Goal: Find specific fact: Find specific fact

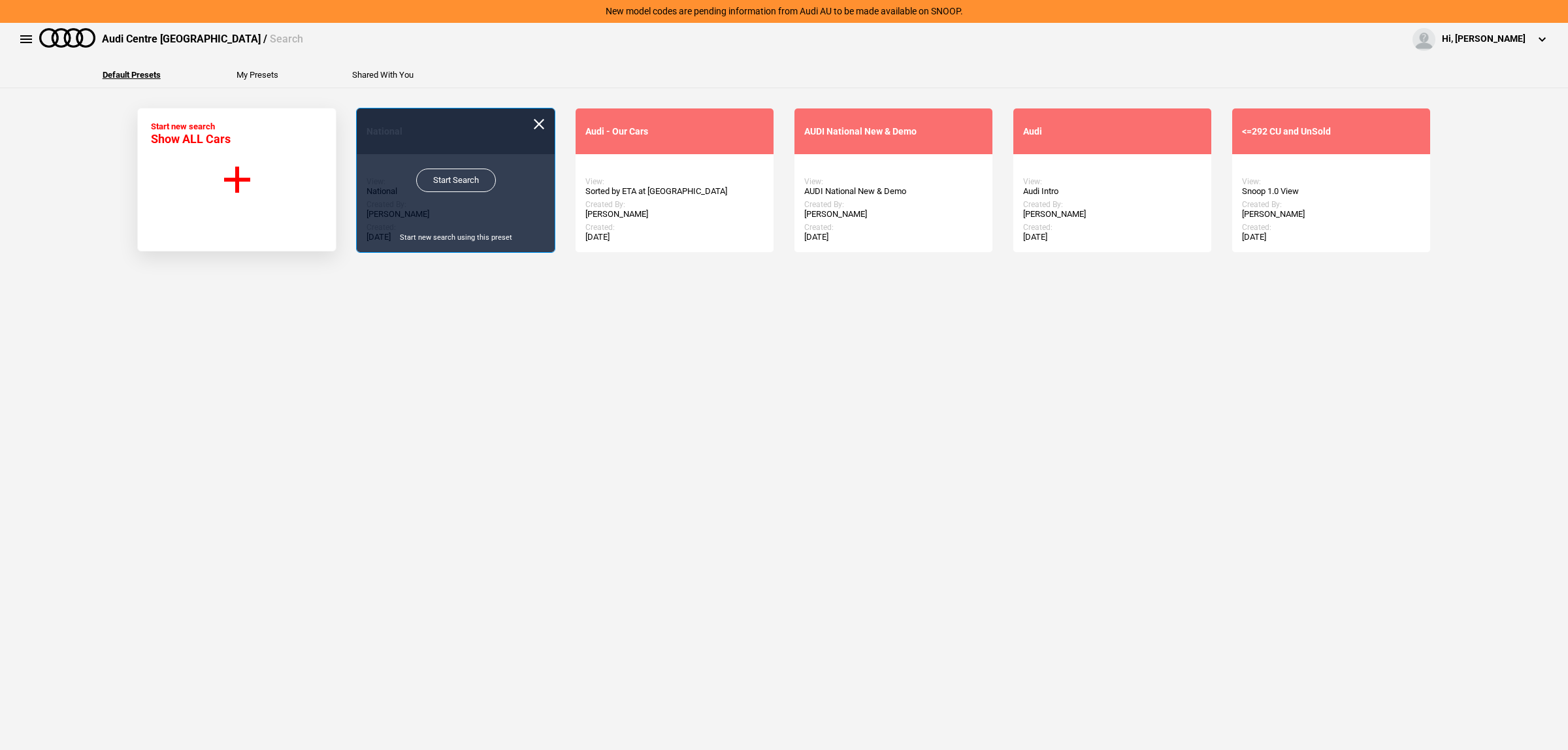
click at [443, 187] on link "Start Search" at bounding box center [456, 181] width 80 height 24
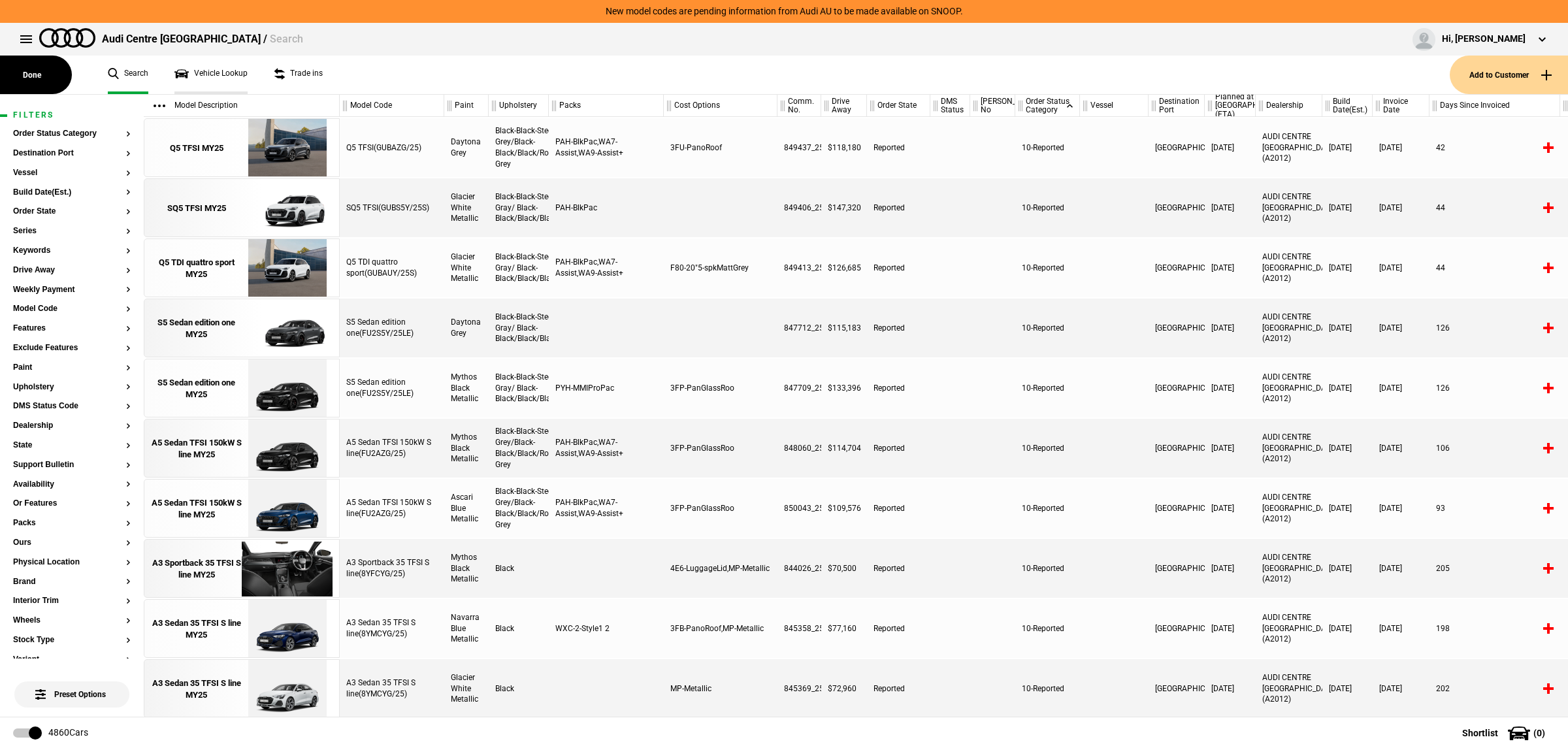
click at [217, 73] on link "Vehicle Lookup" at bounding box center [211, 75] width 73 height 39
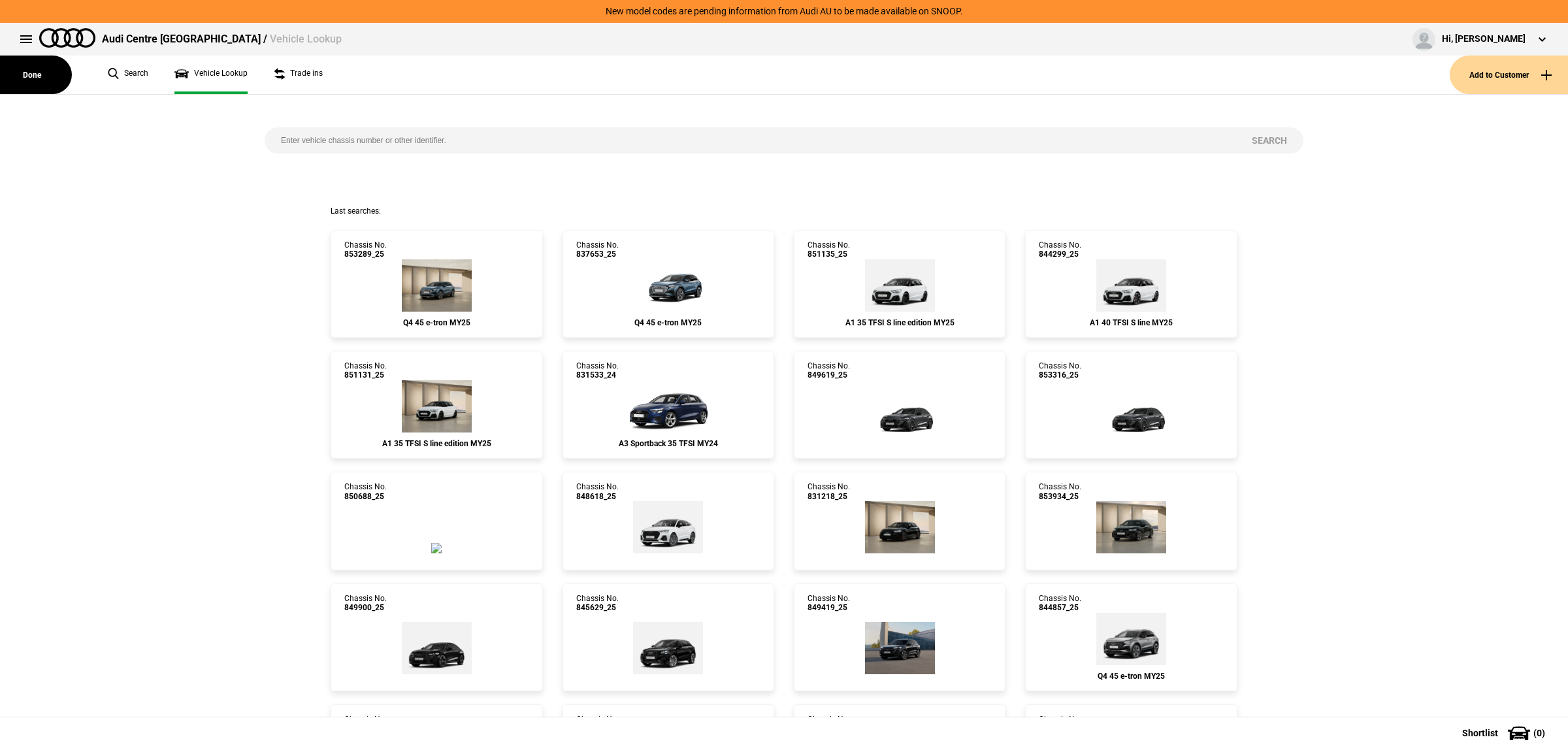
click at [652, 138] on input "search" at bounding box center [750, 140] width 971 height 26
type input "849419"
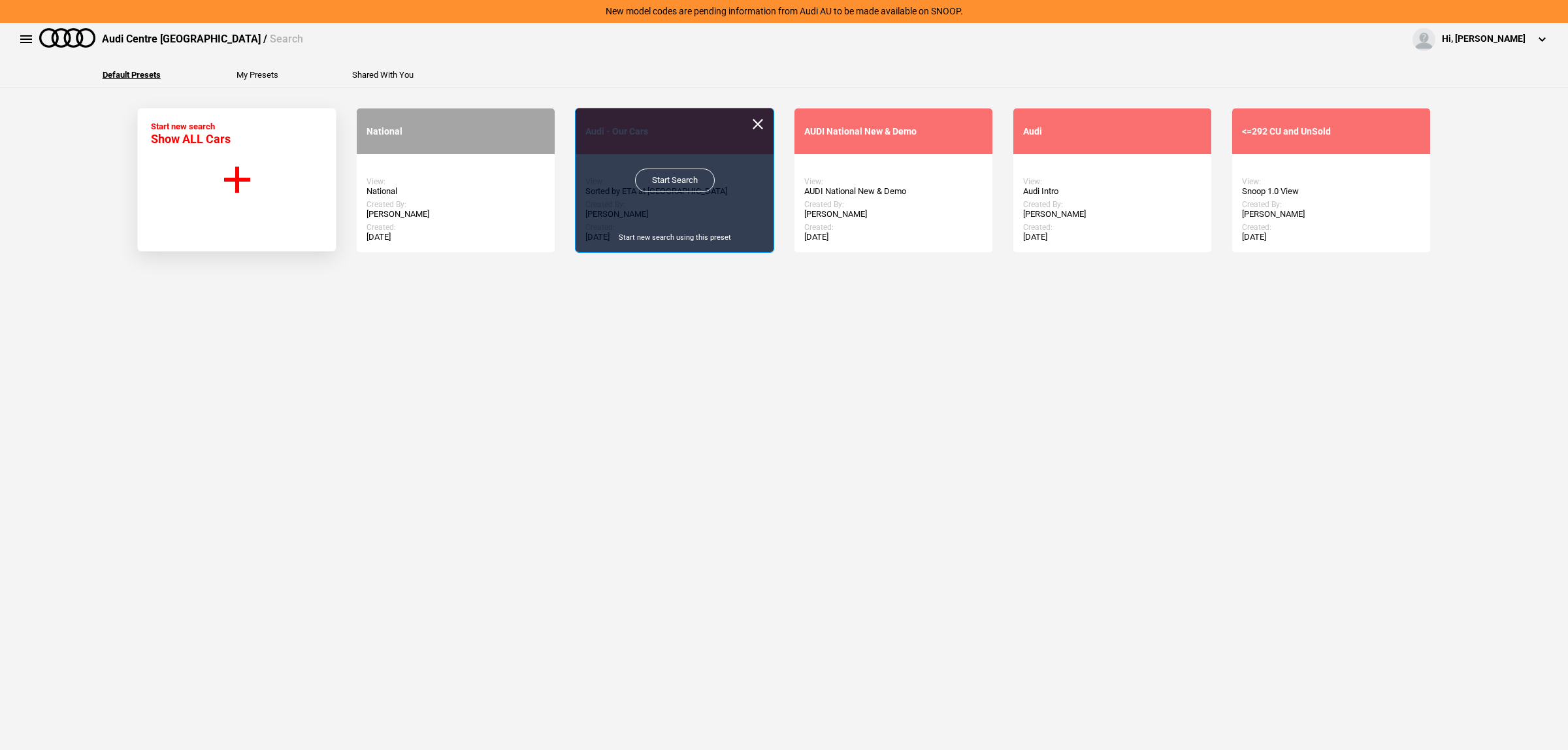
click at [665, 175] on link "Start Search" at bounding box center [675, 181] width 80 height 24
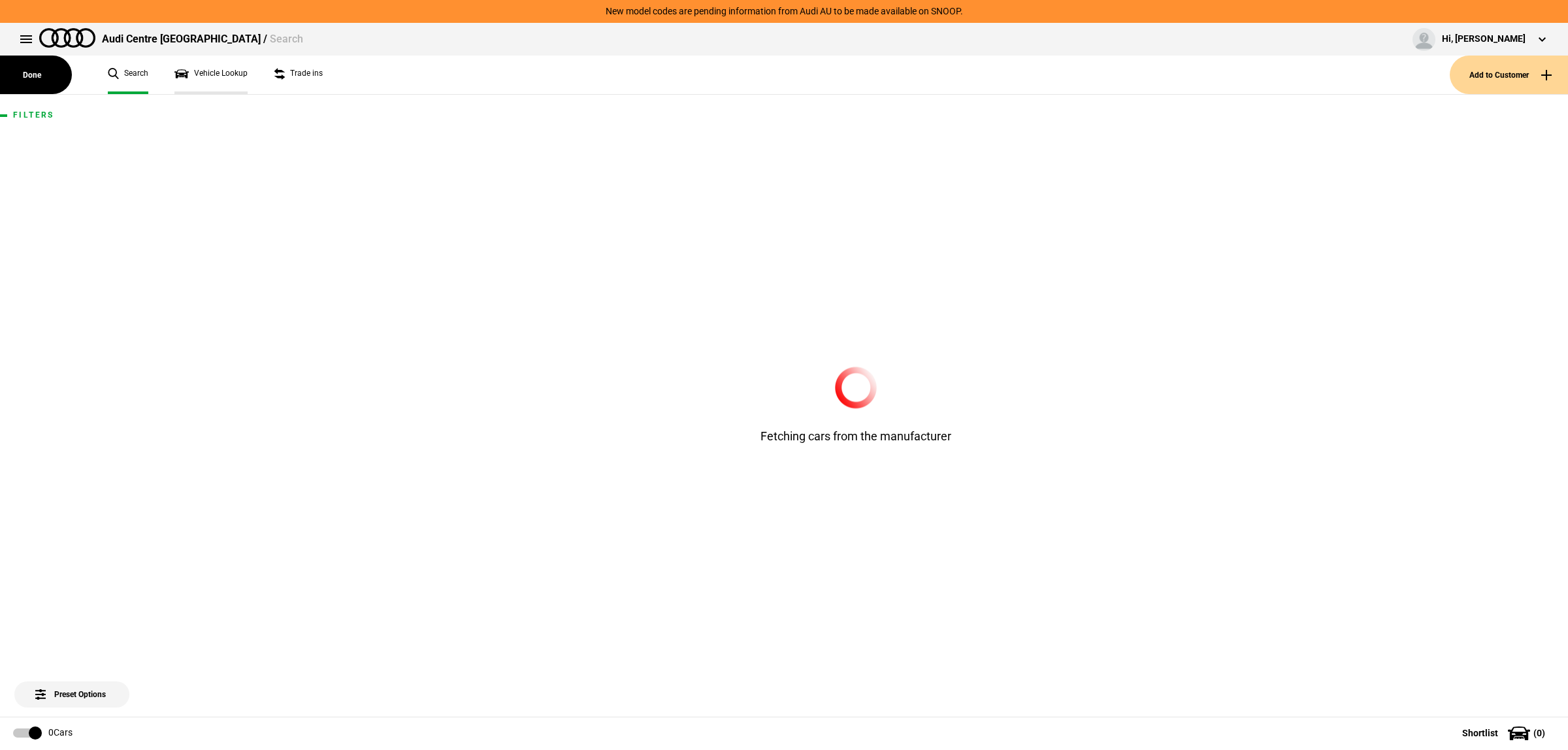
click at [197, 75] on link "Vehicle Lookup" at bounding box center [211, 75] width 73 height 39
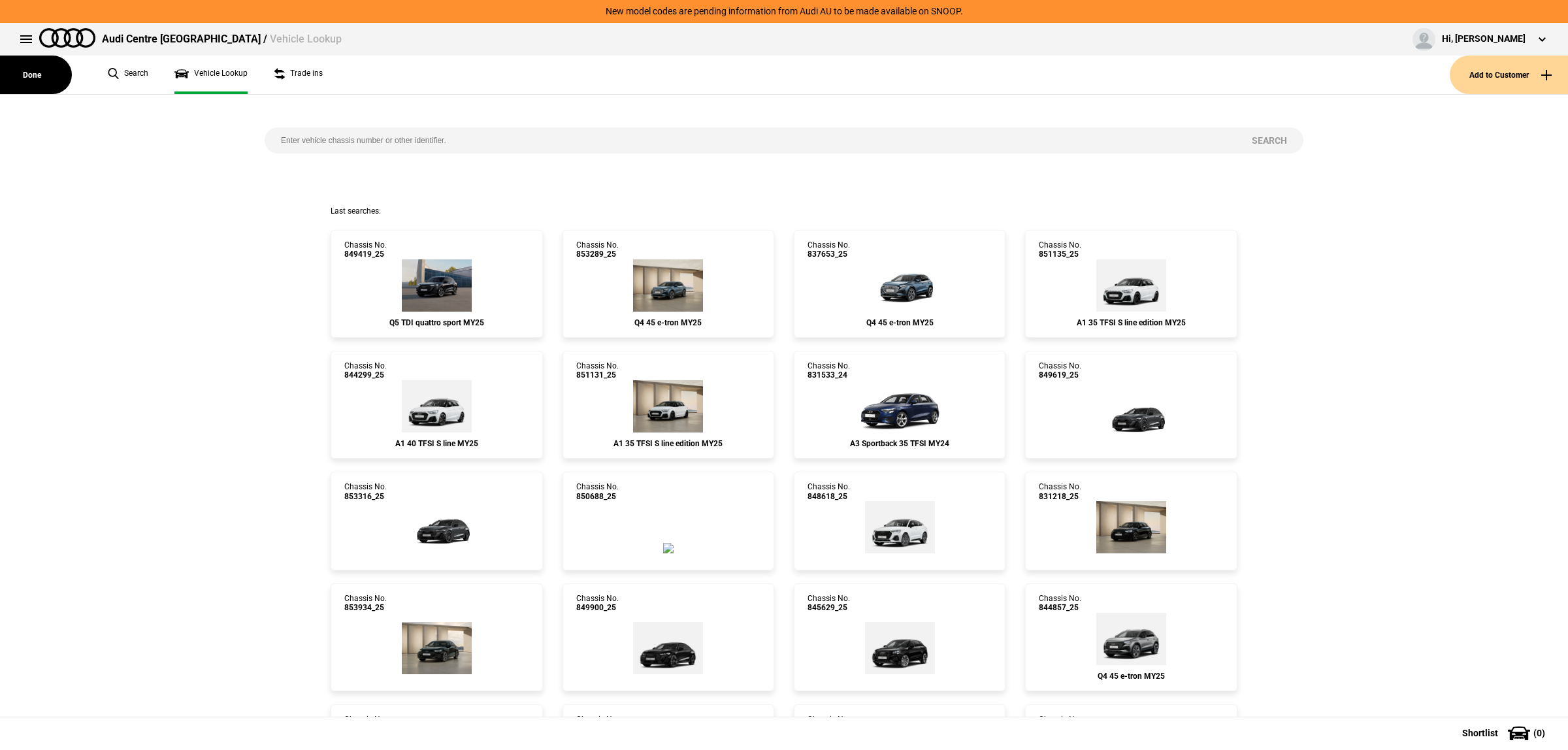
click at [419, 131] on input "search" at bounding box center [750, 140] width 971 height 26
paste input "850688"
type input "850688"
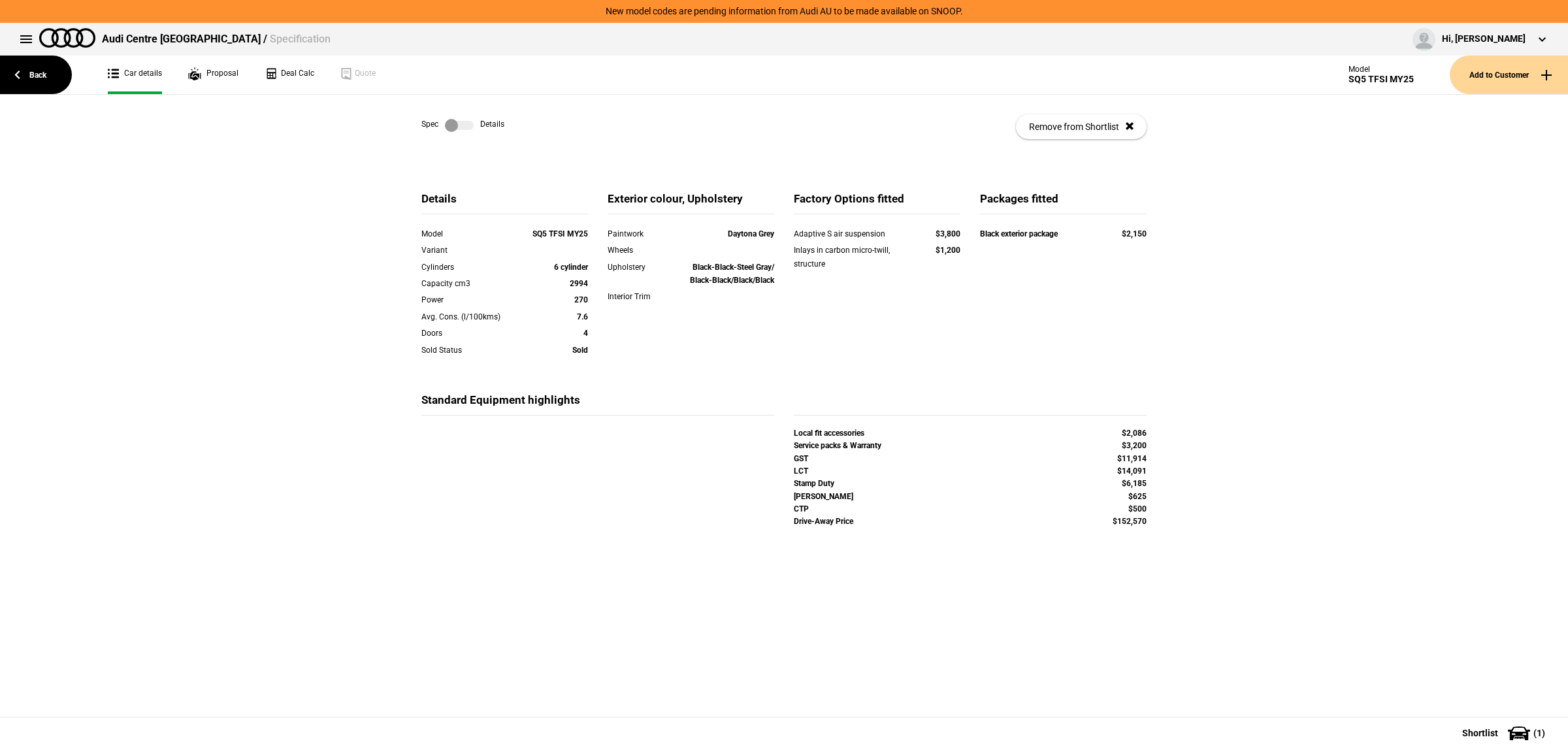
click at [462, 126] on label at bounding box center [459, 125] width 29 height 13
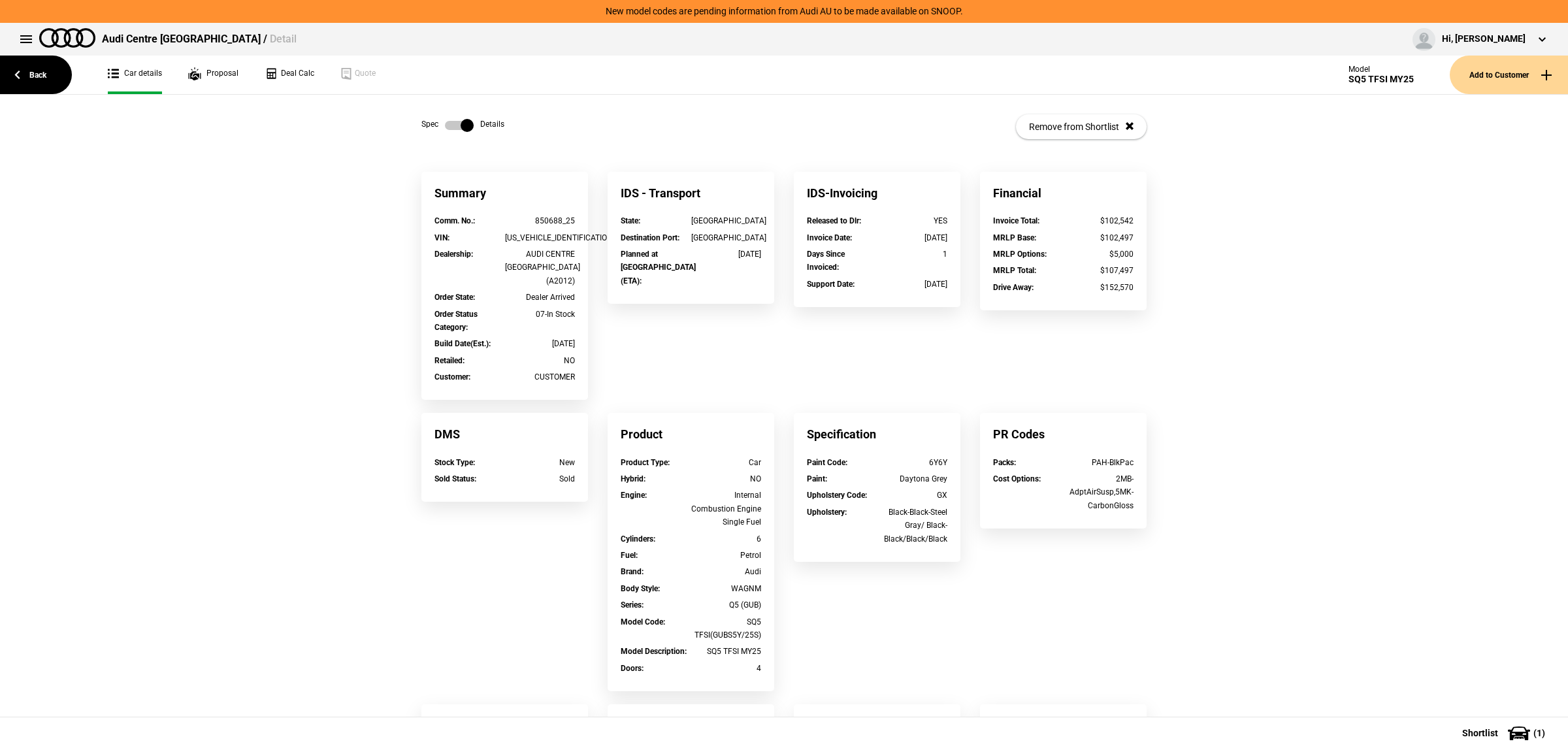
click at [462, 126] on label at bounding box center [459, 125] width 29 height 13
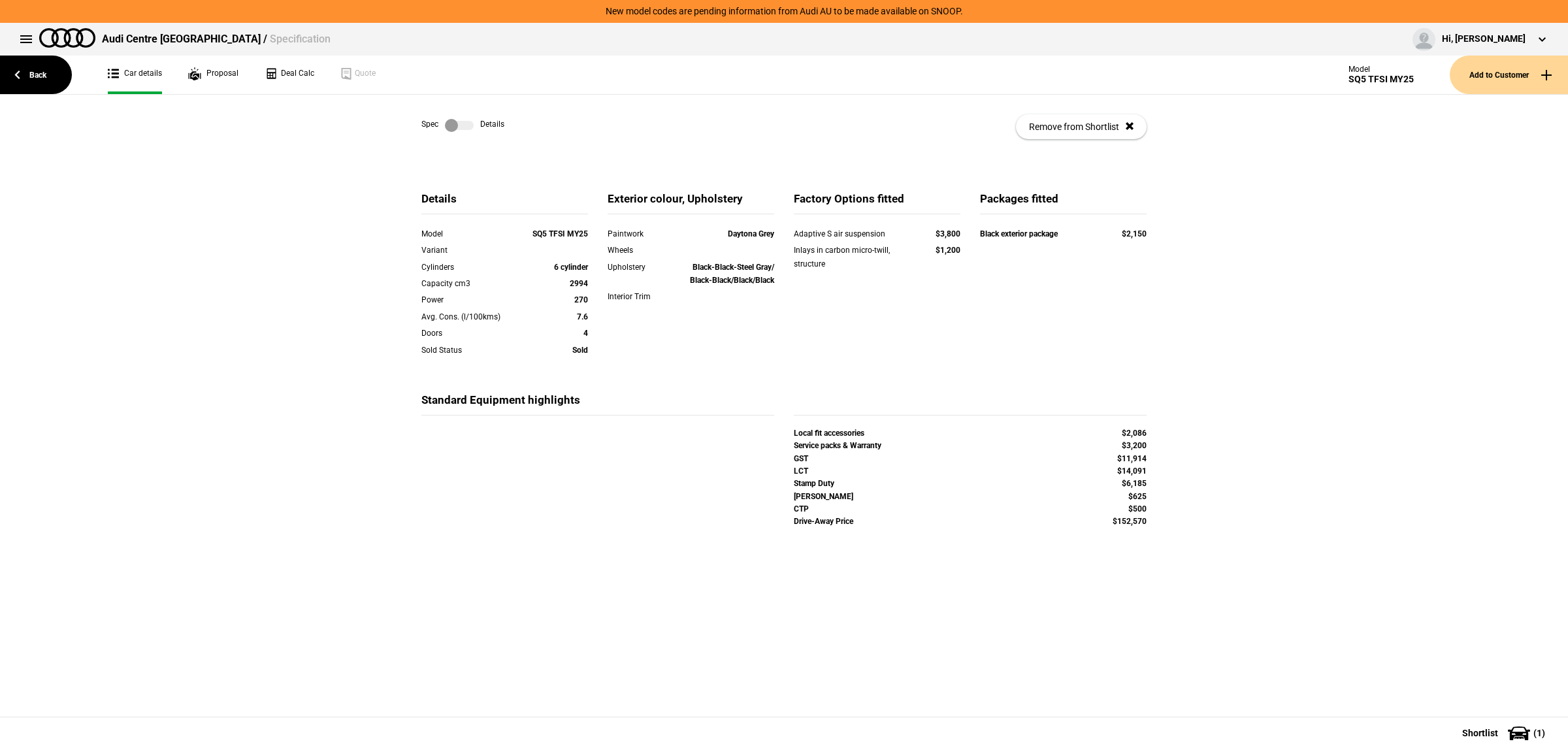
click at [464, 129] on label at bounding box center [459, 125] width 29 height 13
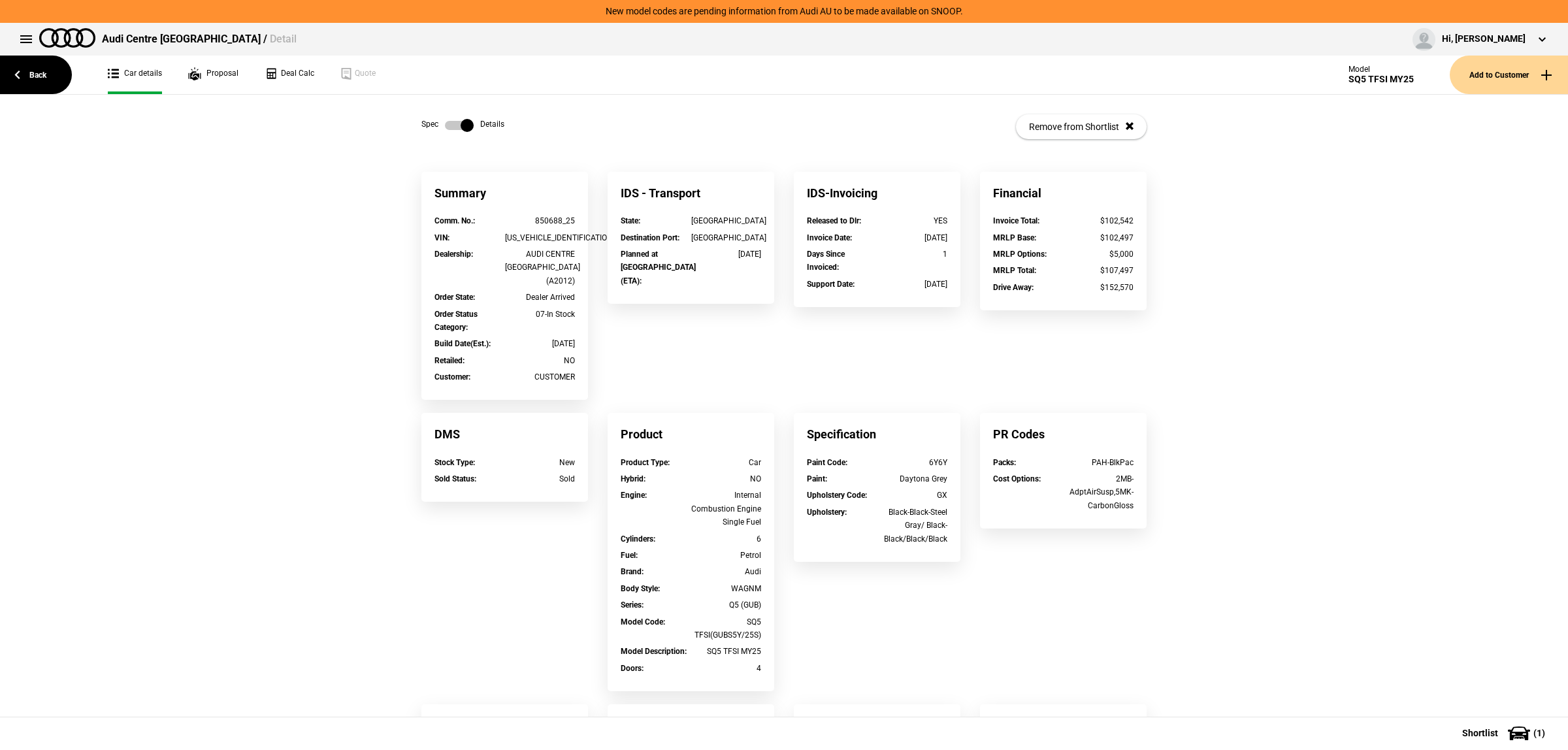
click at [539, 235] on div "WAUZZZGU3S2051541" at bounding box center [541, 238] width 71 height 13
copy div "WAUZZZGU3S2051541"
